Goal: Download file/media

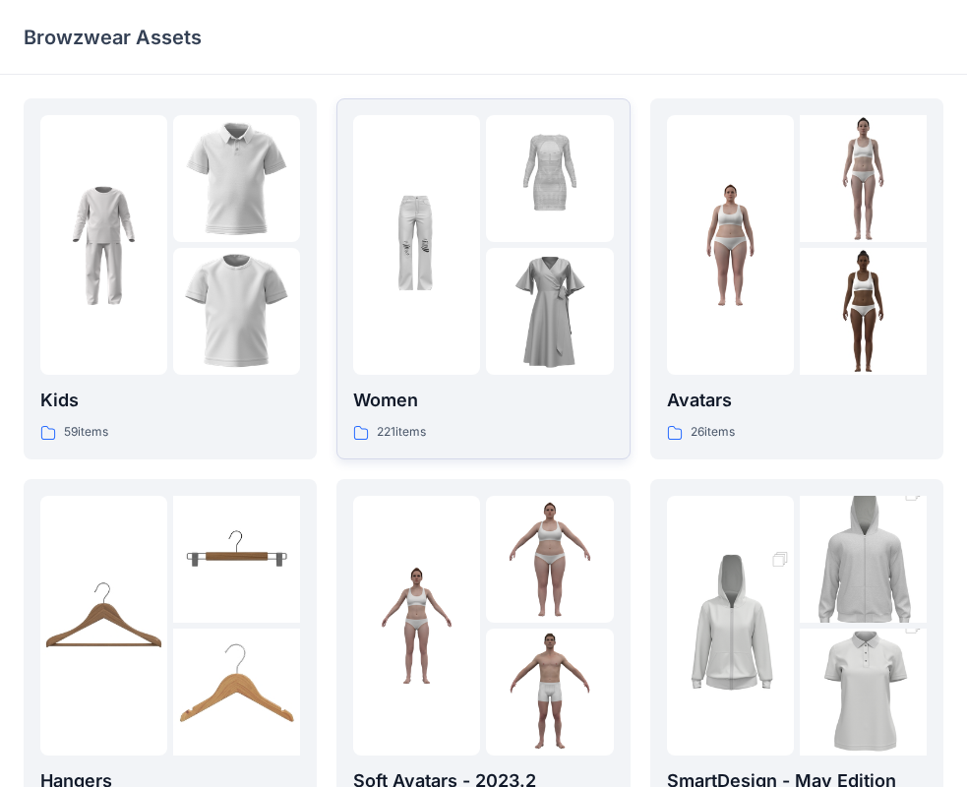
click at [498, 245] on div at bounding box center [549, 245] width 127 height 260
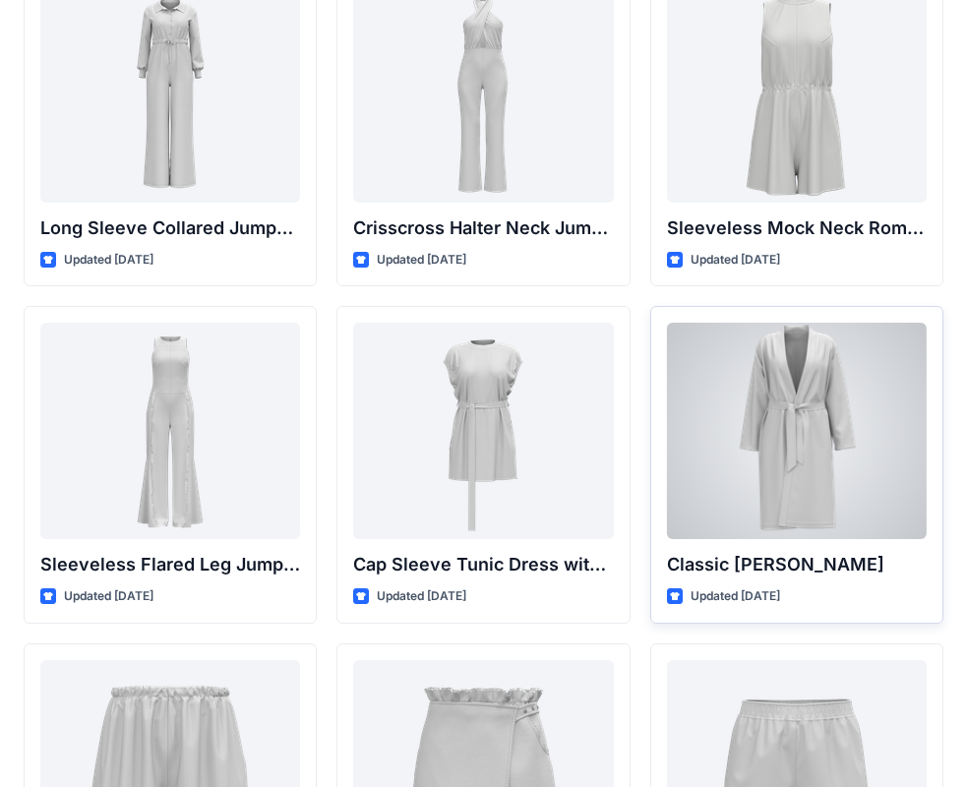
scroll to position [4215, 0]
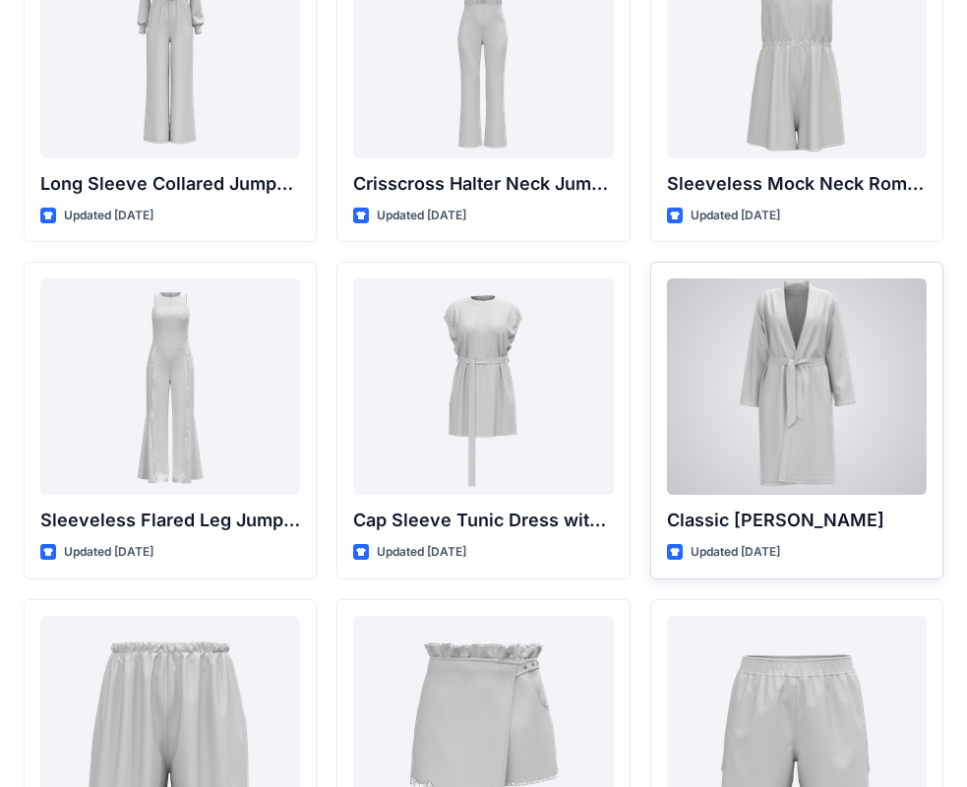
click at [843, 376] on div at bounding box center [797, 386] width 260 height 216
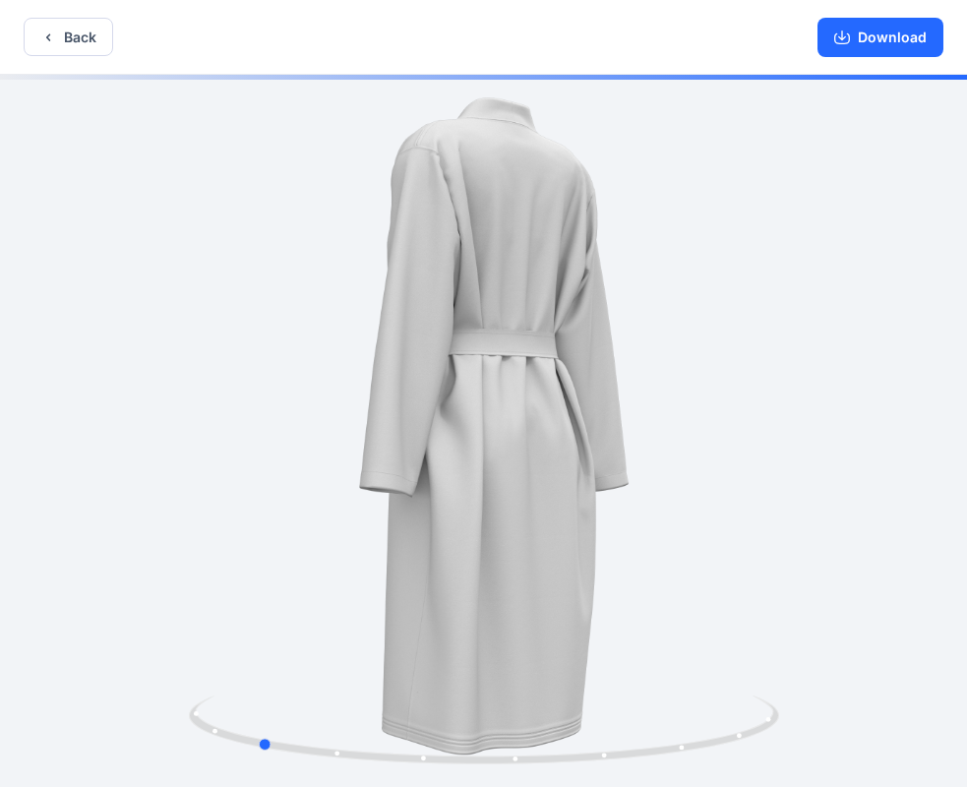
drag, startPoint x: 423, startPoint y: 383, endPoint x: 788, endPoint y: 406, distance: 365.5
click at [788, 406] on div at bounding box center [483, 433] width 967 height 716
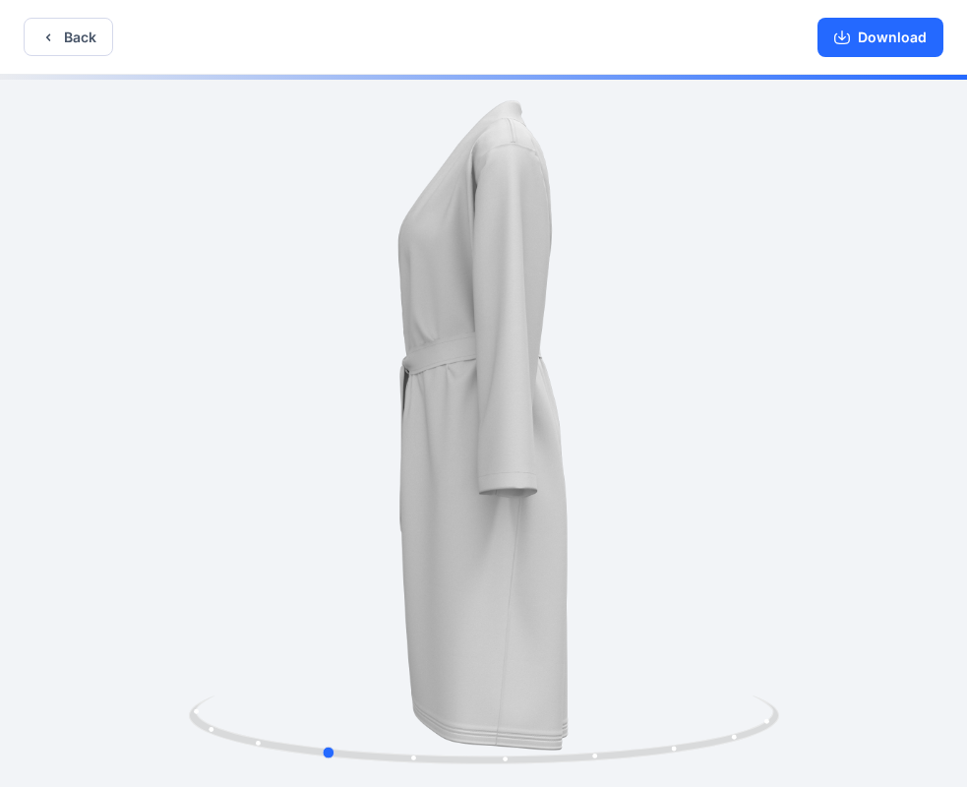
drag, startPoint x: 393, startPoint y: 367, endPoint x: 458, endPoint y: 400, distance: 73.0
click at [458, 400] on div at bounding box center [483, 433] width 967 height 716
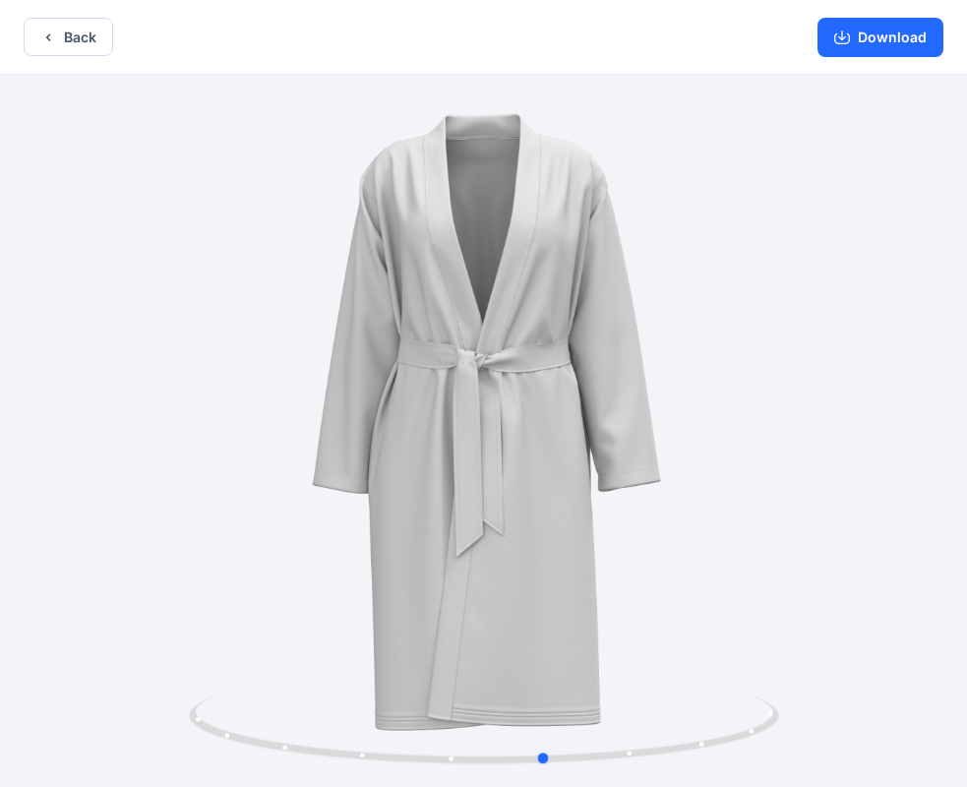
drag, startPoint x: 294, startPoint y: 345, endPoint x: 516, endPoint y: 315, distance: 224.3
click at [516, 315] on div at bounding box center [483, 433] width 967 height 716
click at [872, 45] on button "Download" at bounding box center [880, 37] width 126 height 39
